Goal: Transaction & Acquisition: Purchase product/service

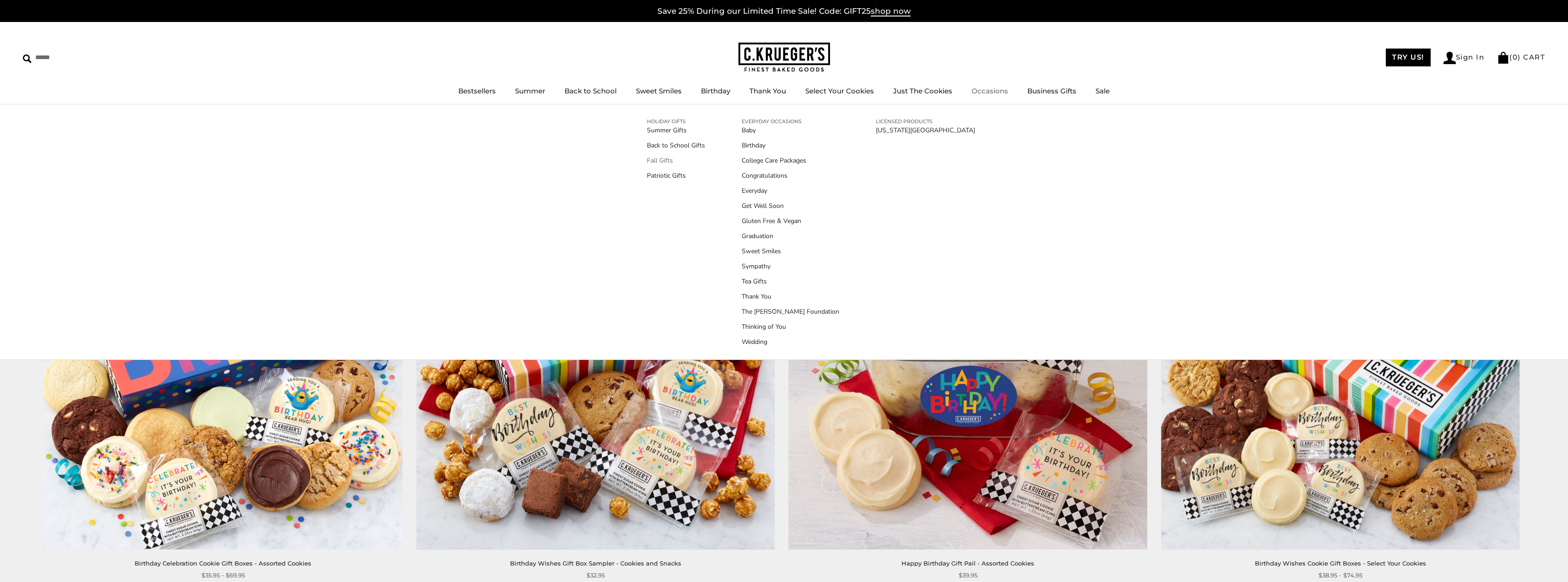
click at [657, 163] on link "Fall Gifts" at bounding box center [676, 161] width 58 height 10
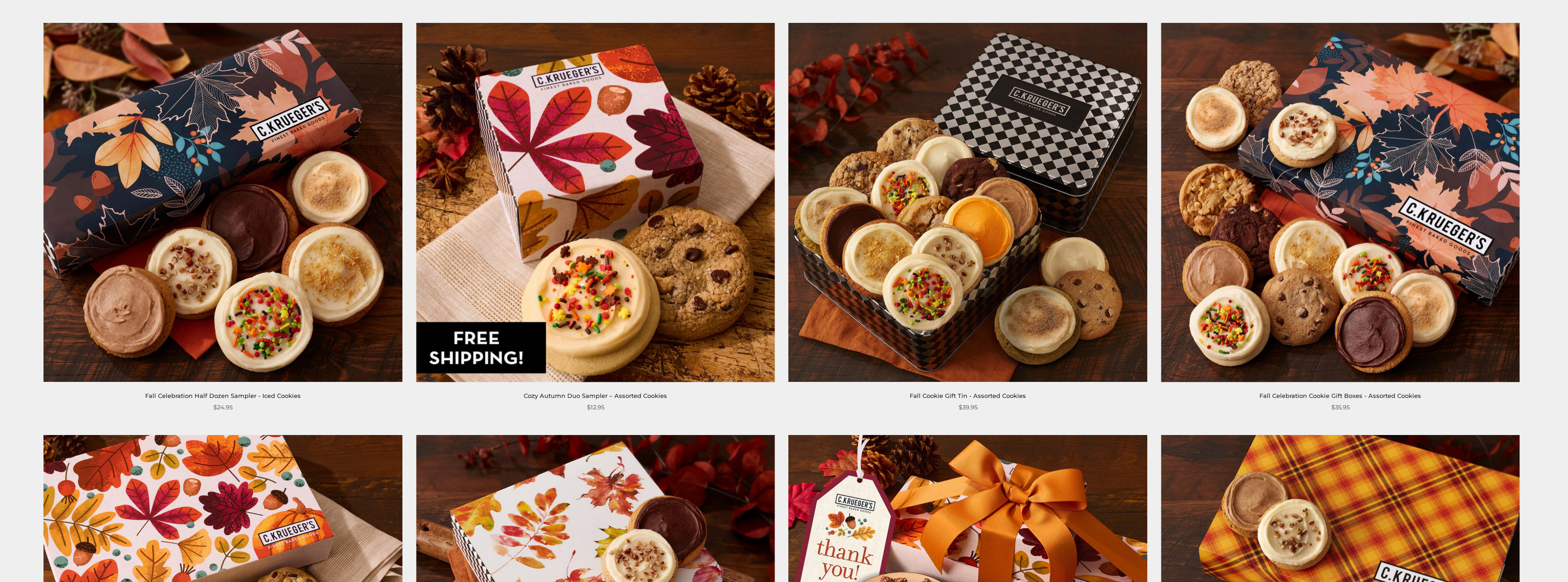
scroll to position [1008, 0]
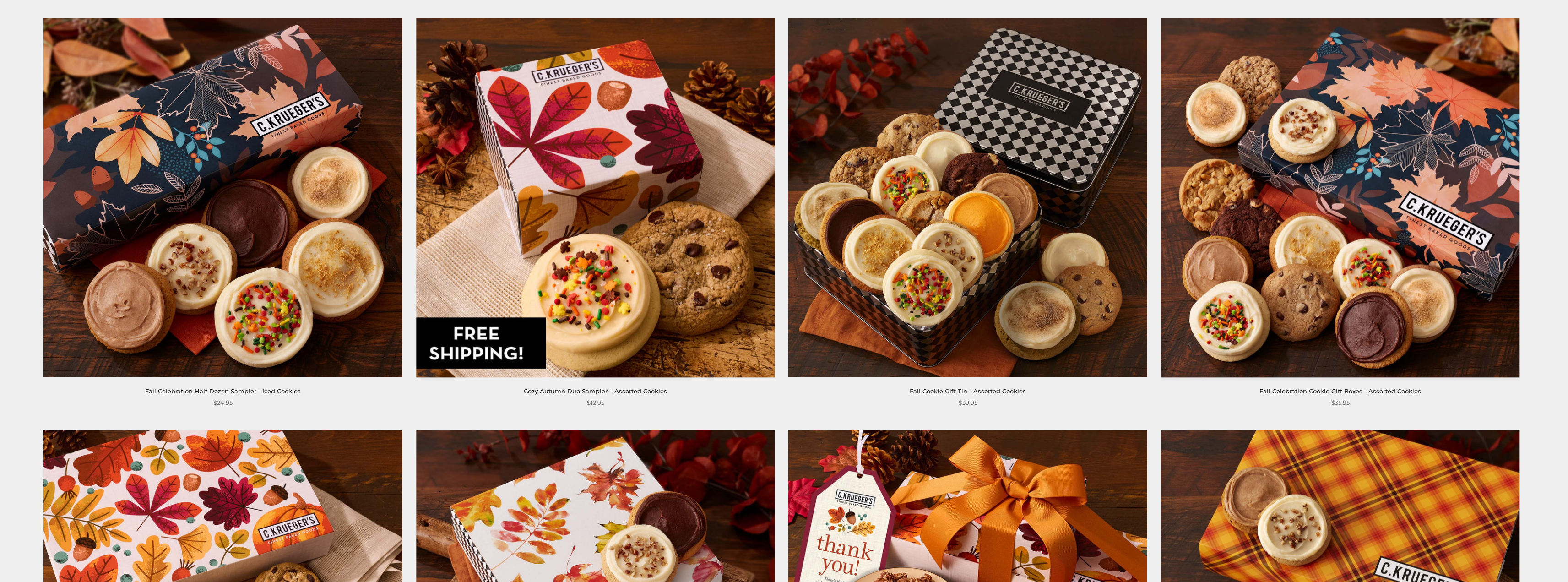
click at [695, 314] on img at bounding box center [595, 197] width 359 height 359
